Goal: Unclear

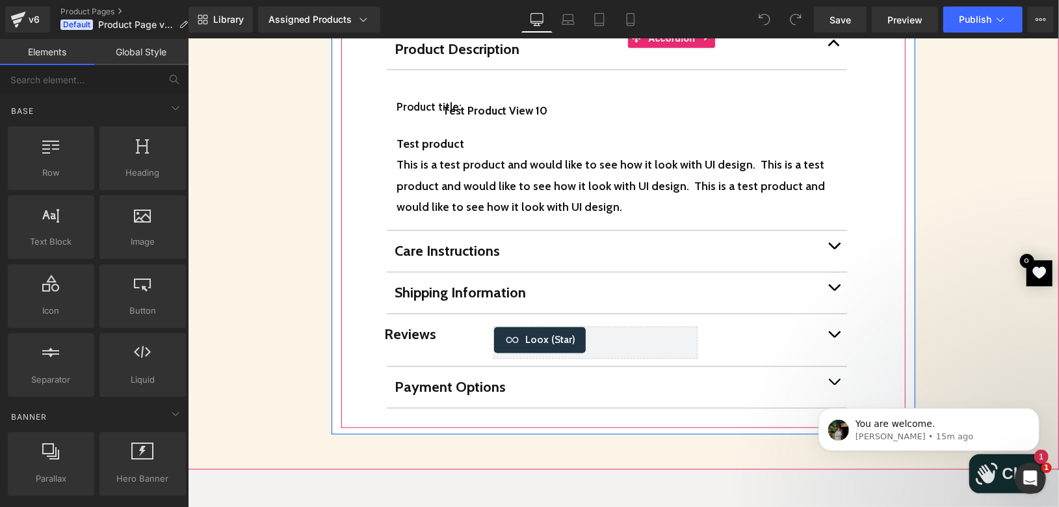
scroll to position [1304, 0]
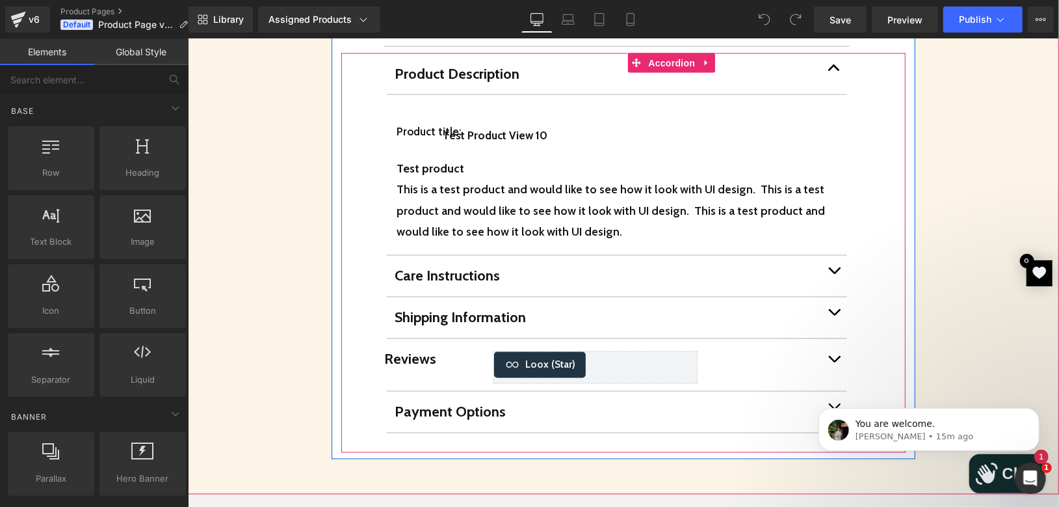
click at [821, 338] on button "button" at bounding box center [834, 364] width 26 height 52
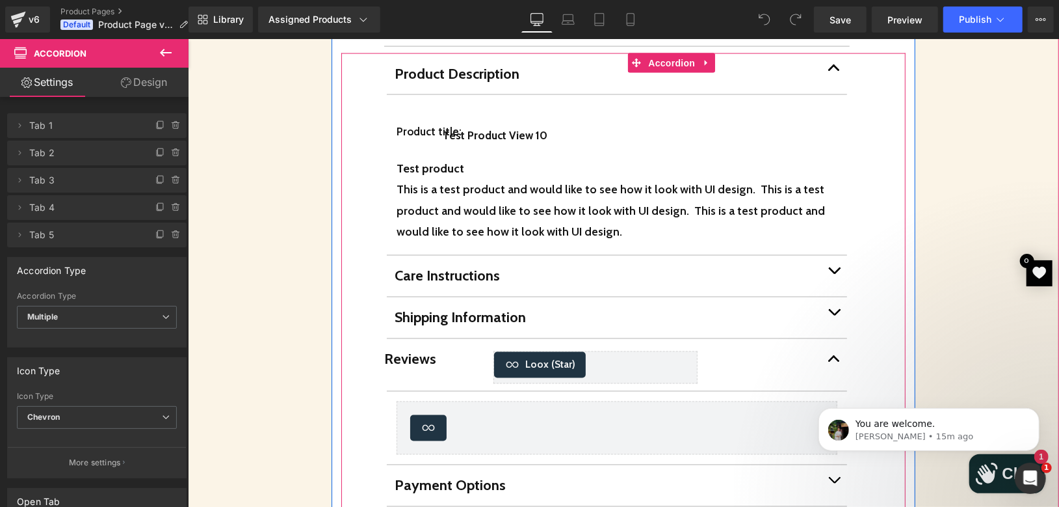
click at [683, 306] on p "Shipping Information" at bounding box center [607, 316] width 427 height 21
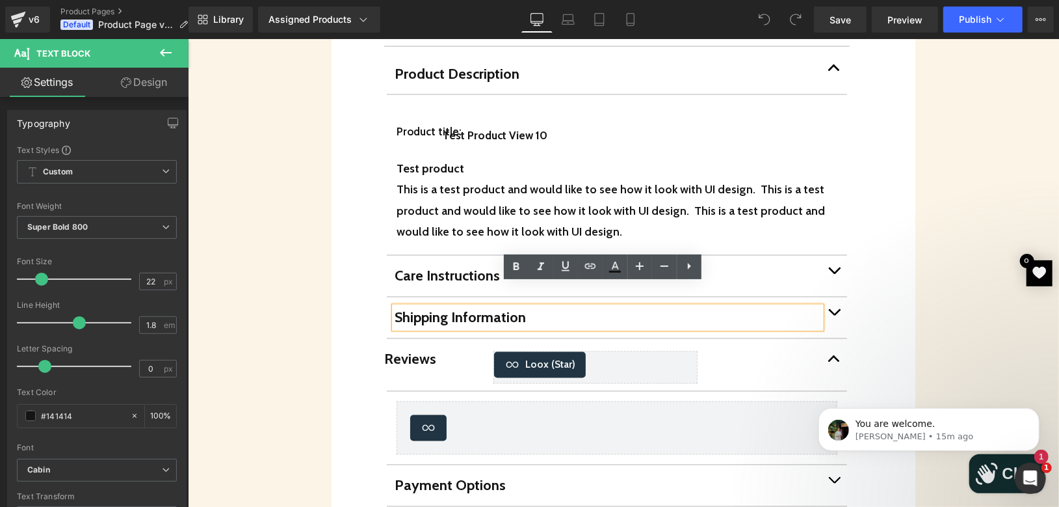
click at [865, 275] on div "Product Description Text Block Product title: Heading Test Product View 10 (P) …" at bounding box center [623, 289] width 565 height 473
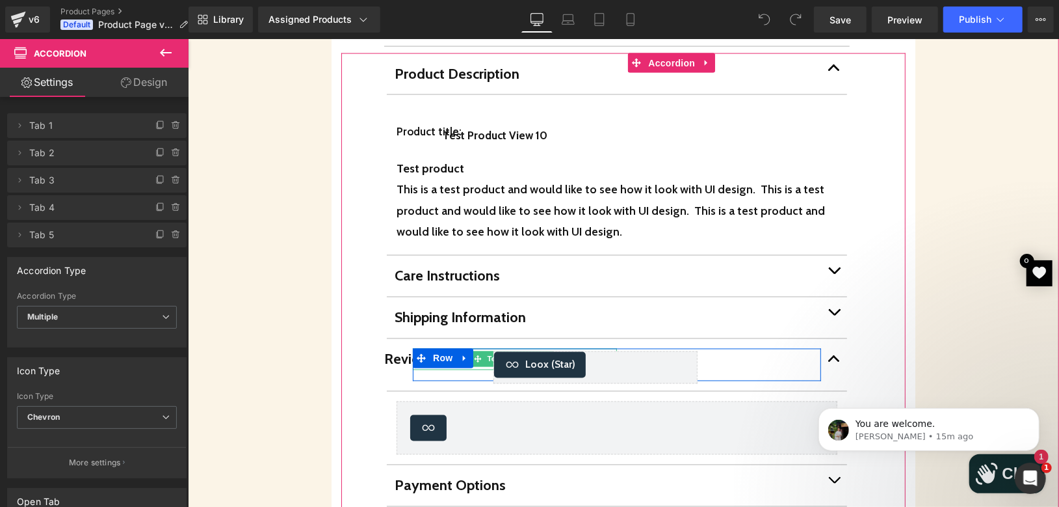
click at [388, 348] on p "Reviews" at bounding box center [486, 358] width 204 height 21
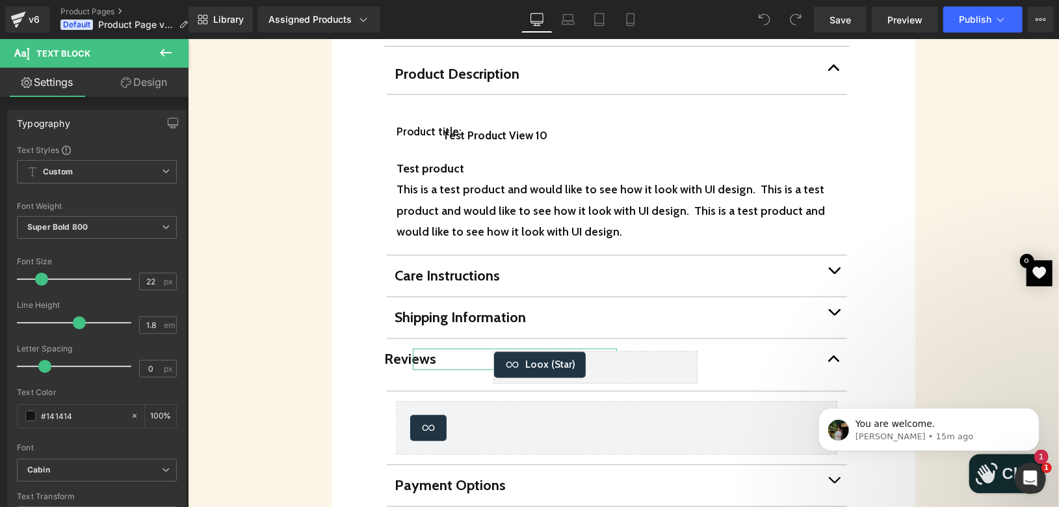
click at [127, 73] on link "Design" at bounding box center [144, 82] width 94 height 29
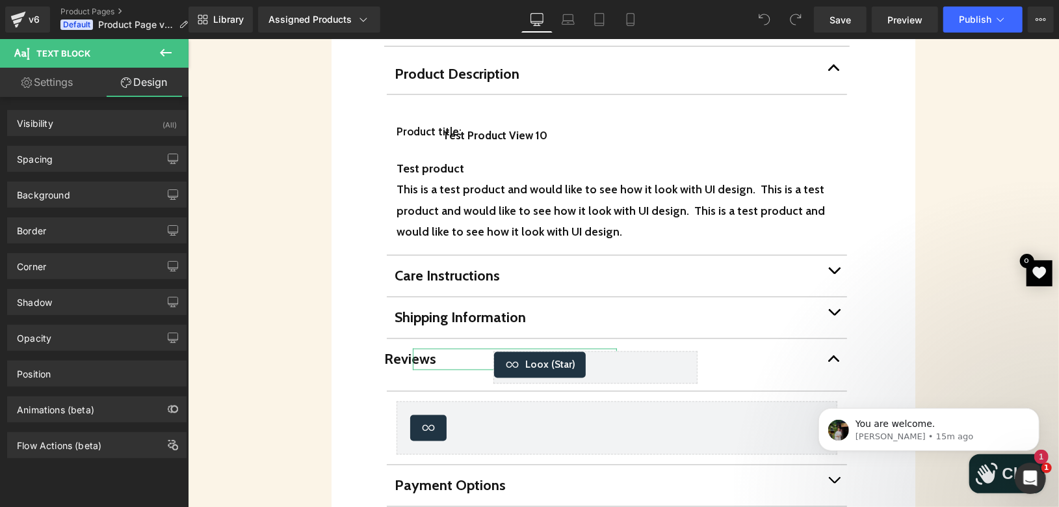
click at [134, 79] on link "Design" at bounding box center [144, 82] width 94 height 29
click at [79, 162] on div "Spacing" at bounding box center [97, 158] width 178 height 25
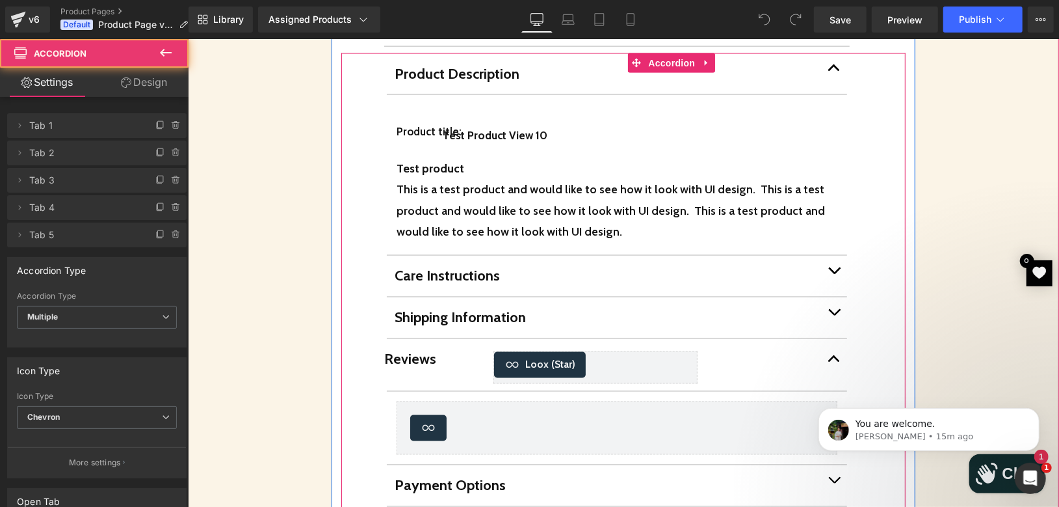
click at [821, 297] on button "button" at bounding box center [834, 317] width 26 height 41
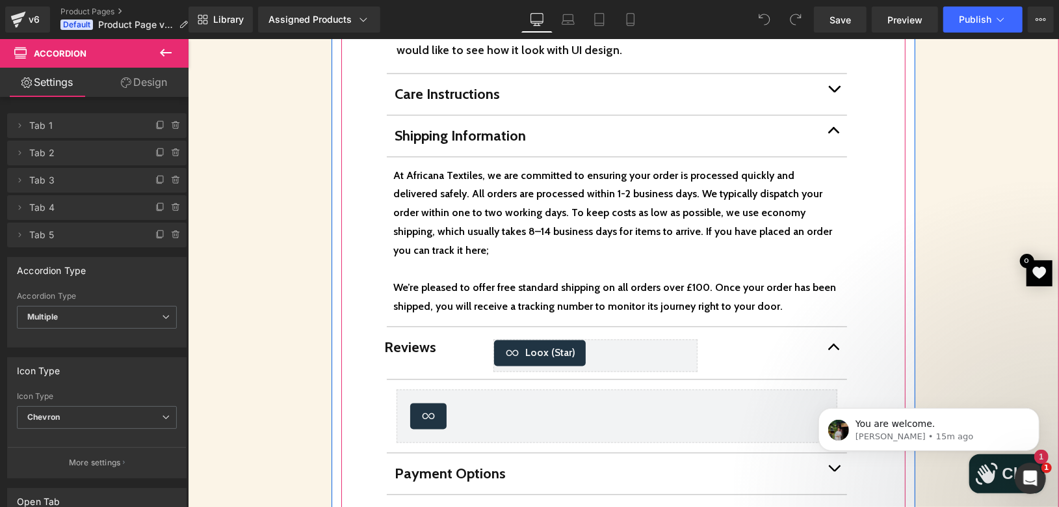
scroll to position [1521, 0]
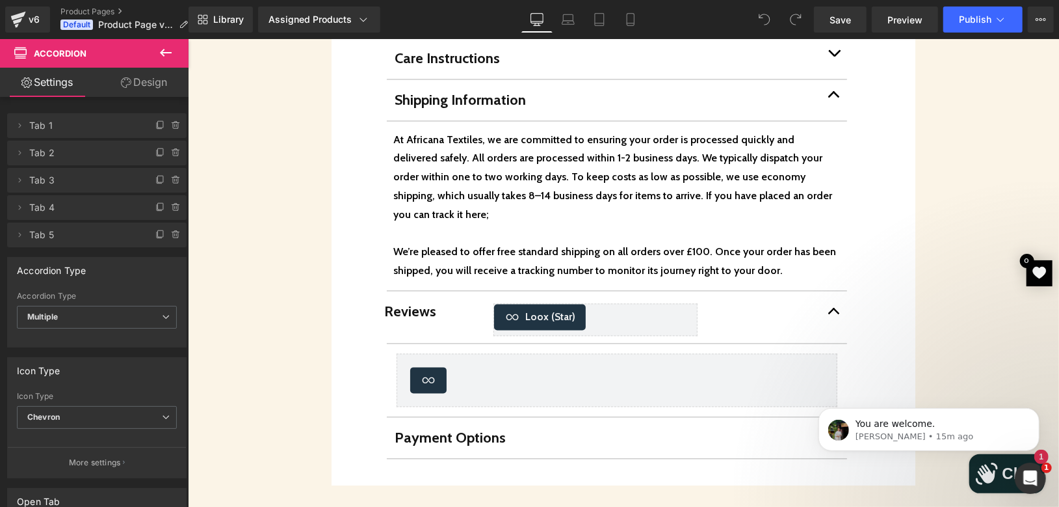
click at [814, 411] on body "You are welcome. [PERSON_NAME] • 15m ago" at bounding box center [929, 425] width 250 height 81
click at [819, 403] on body "You are welcome. [PERSON_NAME] • 15m ago" at bounding box center [929, 425] width 250 height 81
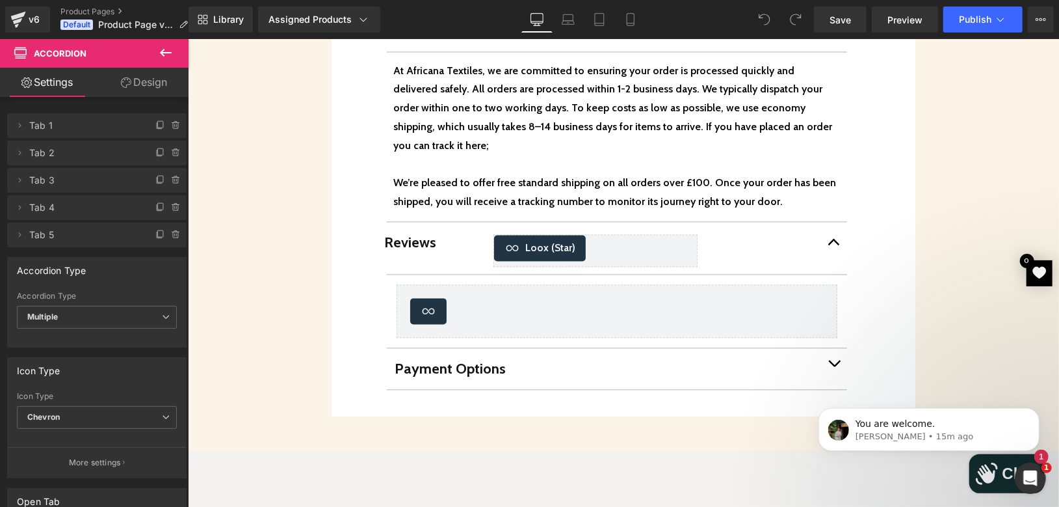
scroll to position [1593, 0]
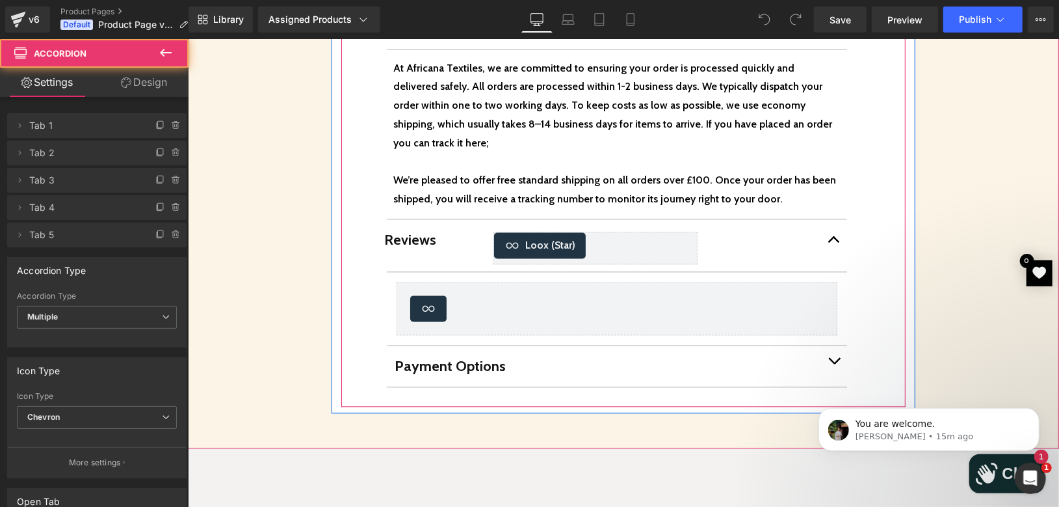
click at [832, 345] on button "button" at bounding box center [834, 365] width 26 height 41
